Goal: Information Seeking & Learning: Learn about a topic

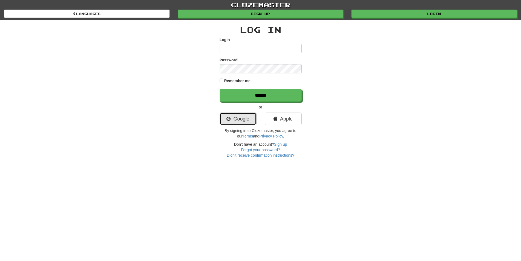
click at [255, 117] on link "Google" at bounding box center [238, 118] width 37 height 13
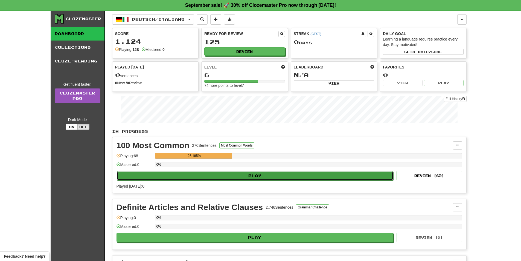
click at [248, 174] on button "Play" at bounding box center [255, 175] width 277 height 9
select select "**"
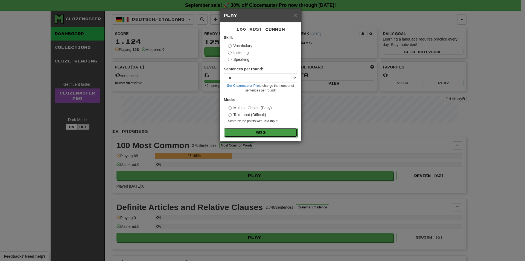
click at [273, 131] on button "Go" at bounding box center [260, 132] width 73 height 9
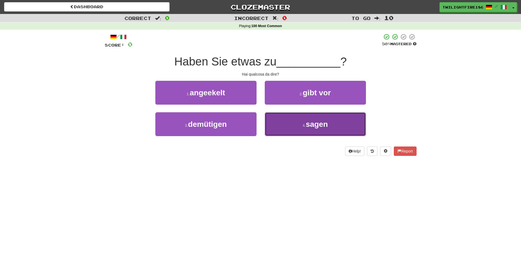
click at [290, 119] on button "4 . sagen" at bounding box center [315, 124] width 101 height 24
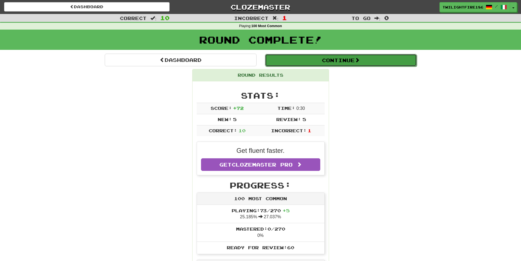
click at [360, 59] on span at bounding box center [357, 59] width 5 height 5
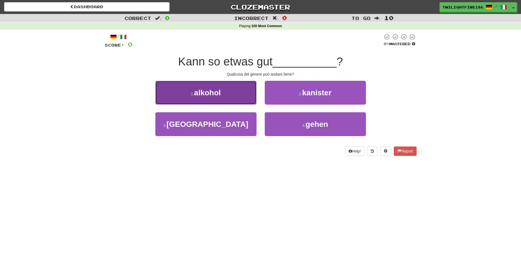
click at [236, 92] on button "1 . alkohol" at bounding box center [205, 93] width 101 height 24
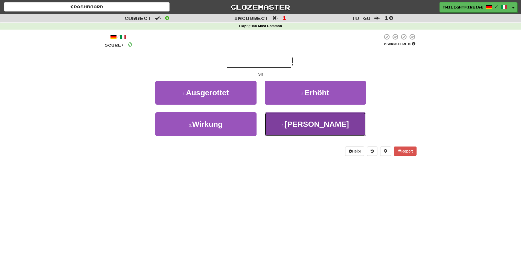
click at [303, 122] on button "4 . Ja" at bounding box center [315, 124] width 101 height 24
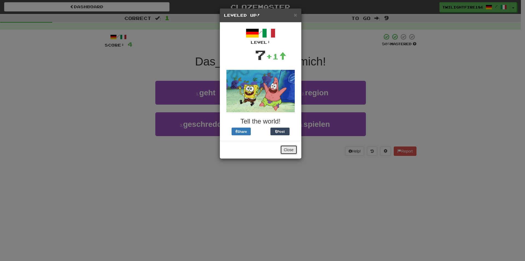
click at [287, 149] on button "Close" at bounding box center [288, 149] width 17 height 9
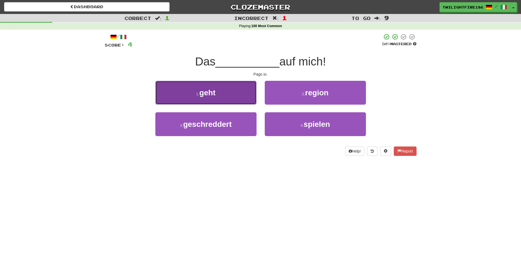
click at [247, 96] on button "1 . geht" at bounding box center [205, 93] width 101 height 24
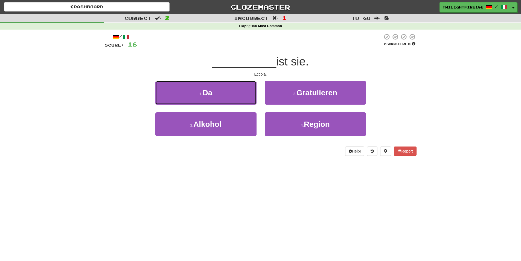
click at [247, 96] on button "1 . Da" at bounding box center [205, 93] width 101 height 24
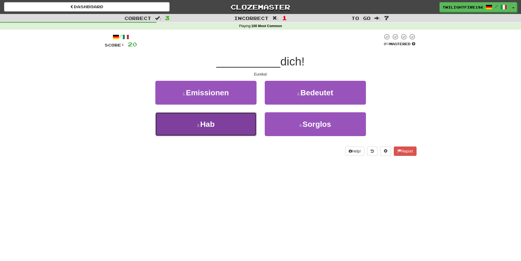
click at [228, 125] on button "3 . Hab" at bounding box center [205, 124] width 101 height 24
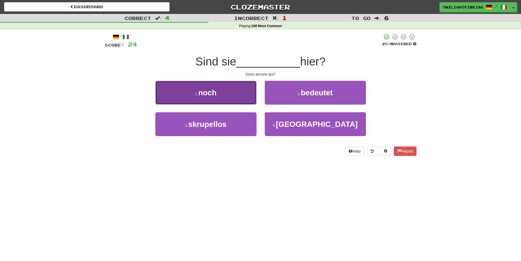
click at [238, 98] on button "1 . noch" at bounding box center [205, 93] width 101 height 24
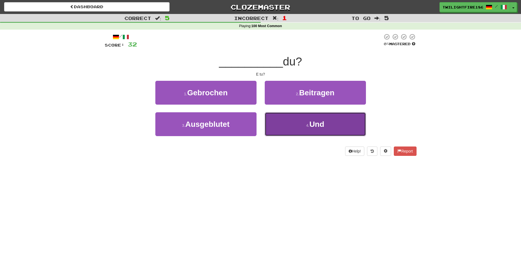
click at [288, 124] on button "4 . Und" at bounding box center [315, 124] width 101 height 24
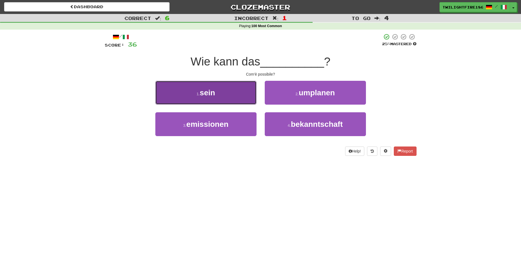
click at [239, 102] on button "1 . sein" at bounding box center [205, 93] width 101 height 24
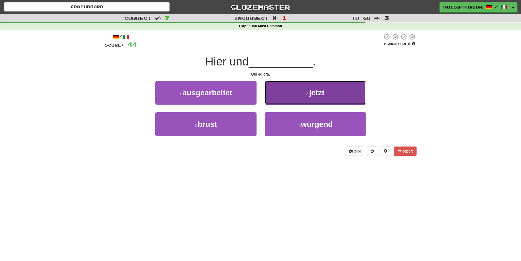
click at [276, 102] on button "2 . jetzt" at bounding box center [315, 93] width 101 height 24
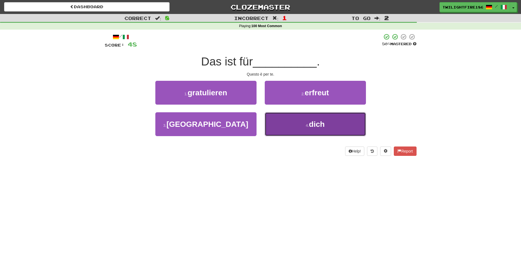
click at [280, 129] on button "4 . dich" at bounding box center [315, 124] width 101 height 24
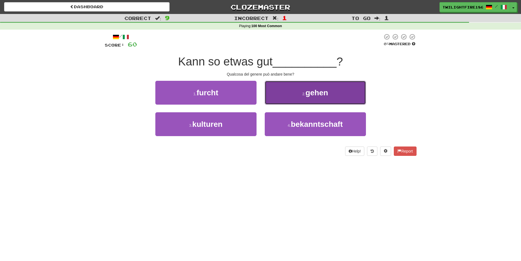
click at [277, 94] on button "2 . gehen" at bounding box center [315, 93] width 101 height 24
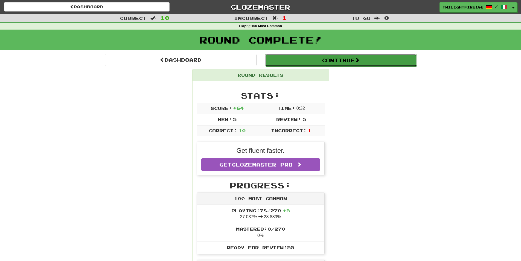
click at [307, 62] on button "Continue" at bounding box center [341, 60] width 152 height 13
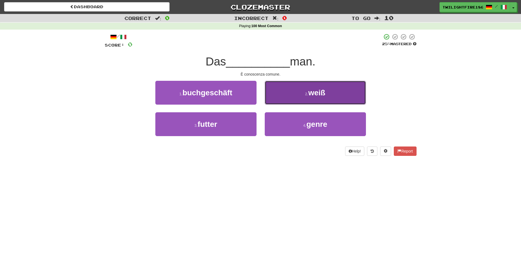
click at [289, 97] on button "2 . weiß" at bounding box center [315, 93] width 101 height 24
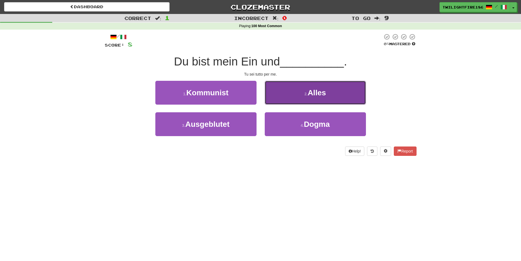
click at [290, 90] on button "2 . Alles" at bounding box center [315, 93] width 101 height 24
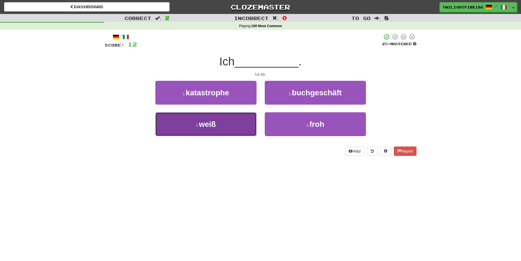
click at [227, 132] on button "3 . weiß" at bounding box center [205, 124] width 101 height 24
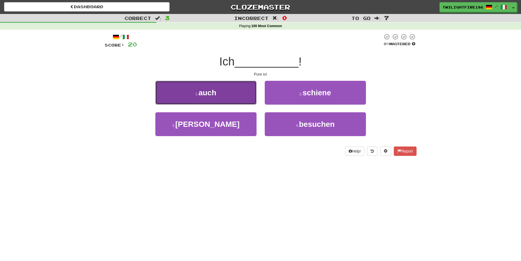
click at [224, 95] on button "1 . auch" at bounding box center [205, 93] width 101 height 24
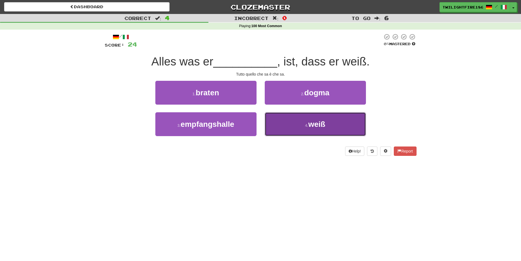
click at [316, 129] on button "4 . weiß" at bounding box center [315, 124] width 101 height 24
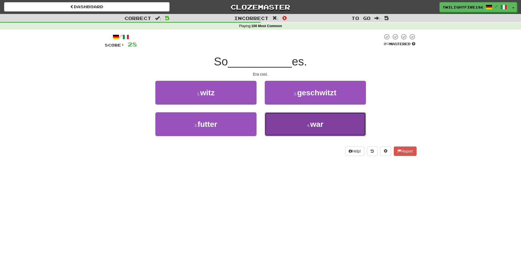
click at [310, 129] on button "4 . war" at bounding box center [315, 124] width 101 height 24
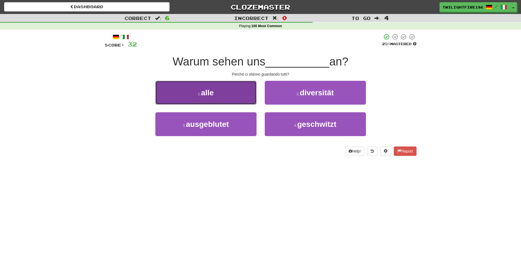
click at [229, 100] on button "1 . alle" at bounding box center [205, 93] width 101 height 24
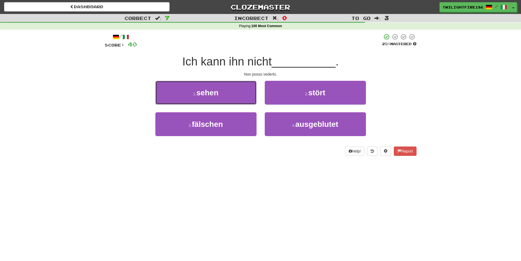
click at [229, 100] on button "1 . sehen" at bounding box center [205, 93] width 101 height 24
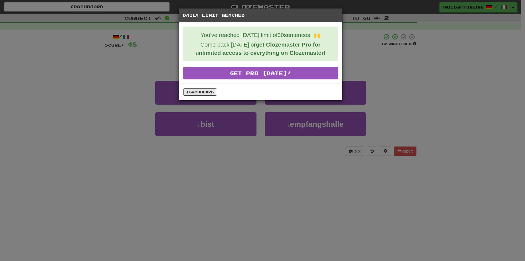
click at [202, 93] on link "Dashboard" at bounding box center [200, 92] width 34 height 8
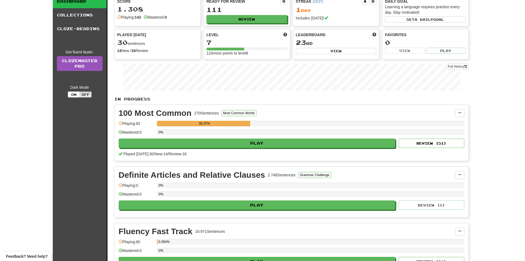
scroll to position [27, 0]
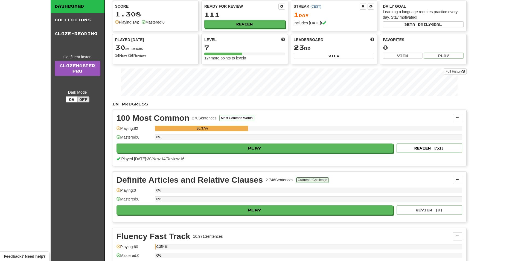
click at [315, 180] on button "Grammar Challenge" at bounding box center [312, 180] width 33 height 6
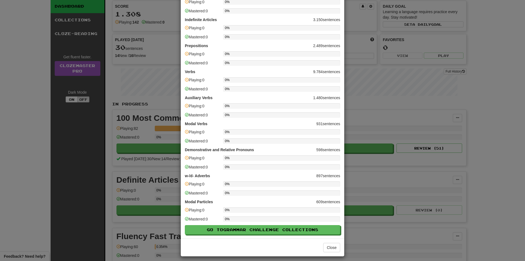
scroll to position [39, 0]
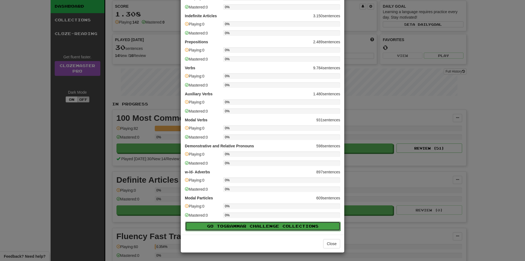
click at [277, 225] on span "Grammar Challenge" at bounding box center [253, 226] width 59 height 5
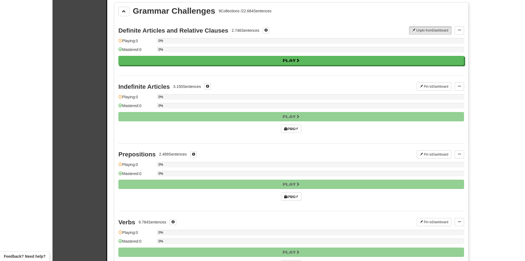
scroll to position [145, 0]
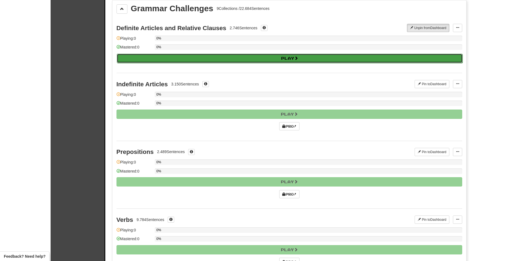
click at [285, 60] on button "Play" at bounding box center [290, 58] width 346 height 9
select select "**"
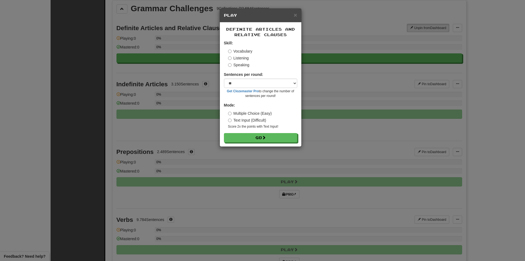
click at [268, 143] on div "Definite Articles and Relative Clauses Skill: Vocabulary Listening Speaking Sen…" at bounding box center [261, 84] width 82 height 124
click at [266, 139] on span at bounding box center [264, 138] width 4 height 4
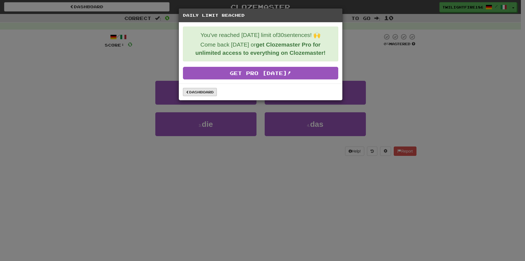
drag, startPoint x: 185, startPoint y: 86, endPoint x: 187, endPoint y: 90, distance: 5.3
click at [186, 88] on div "Dashboard" at bounding box center [261, 91] width 164 height 17
click at [187, 90] on span at bounding box center [187, 91] width 3 height 3
